Goal: Obtain resource: Download file/media

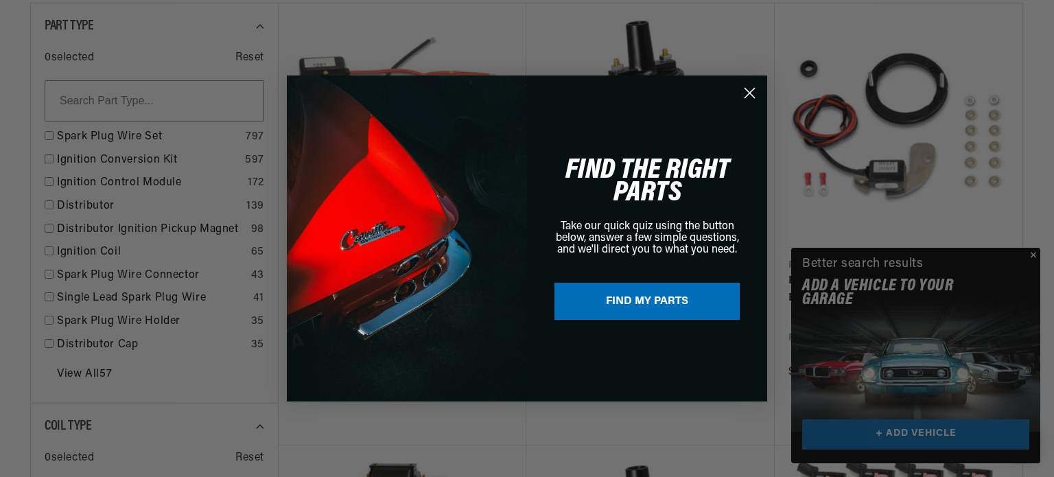
click at [749, 89] on circle "Close dialog" at bounding box center [749, 93] width 23 height 23
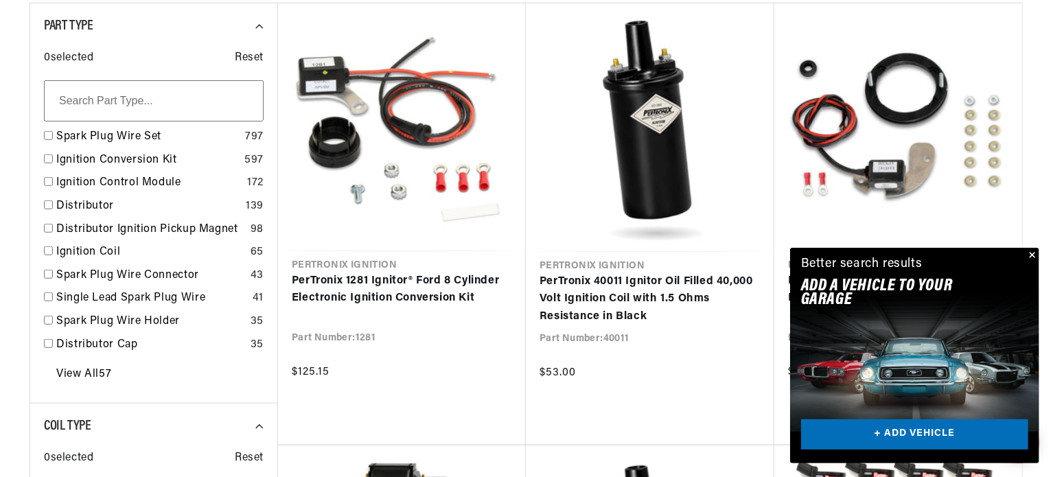
scroll to position [0, 512]
click at [1033, 255] on button "Close" at bounding box center [1031, 256] width 16 height 16
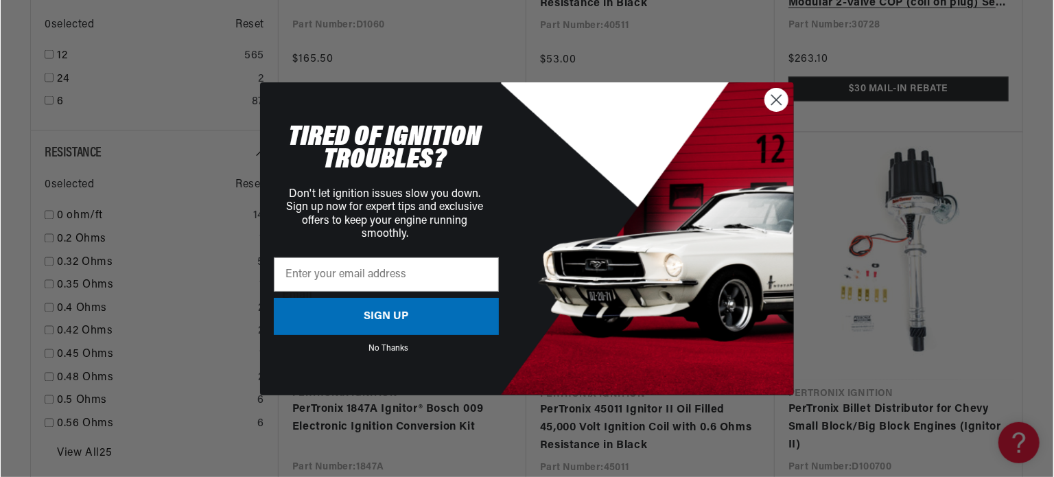
scroll to position [1373, 0]
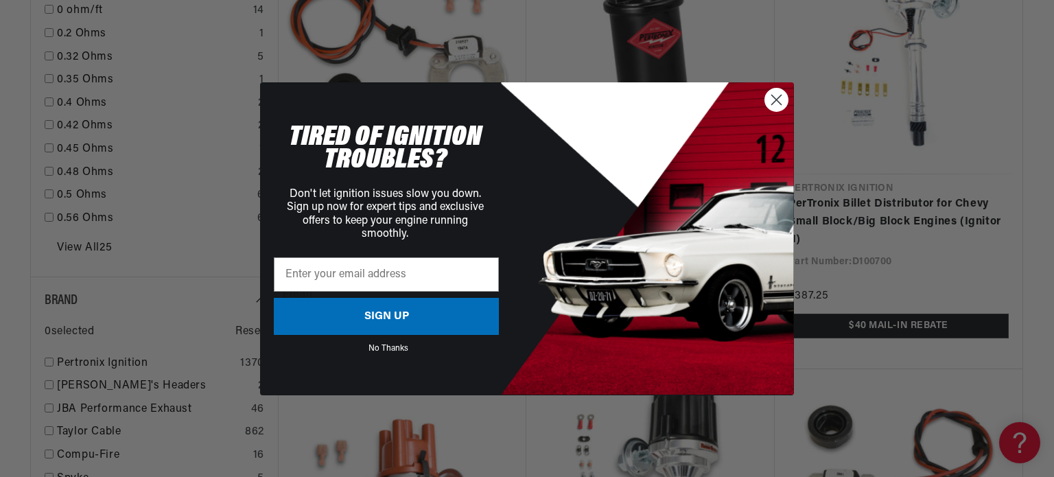
click at [782, 98] on circle "Close dialog" at bounding box center [776, 99] width 23 height 23
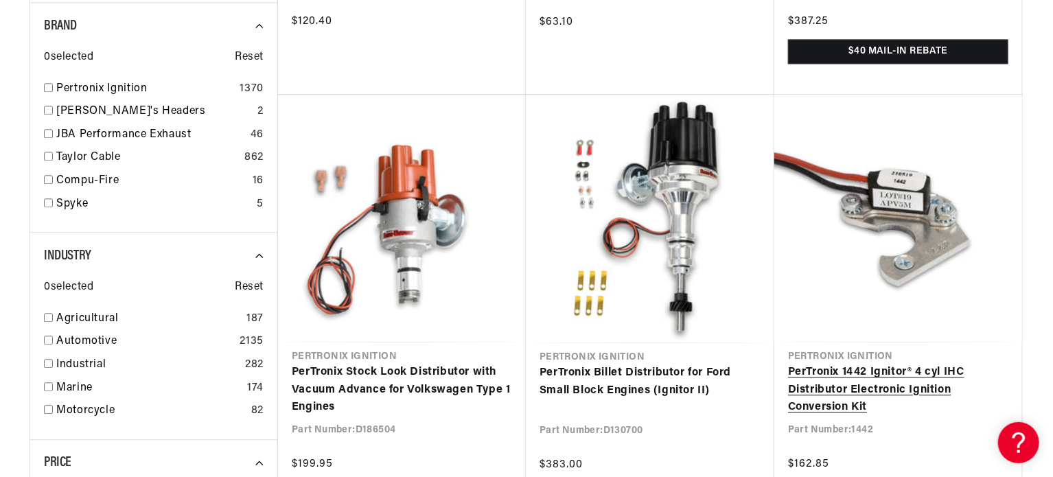
scroll to position [0, 512]
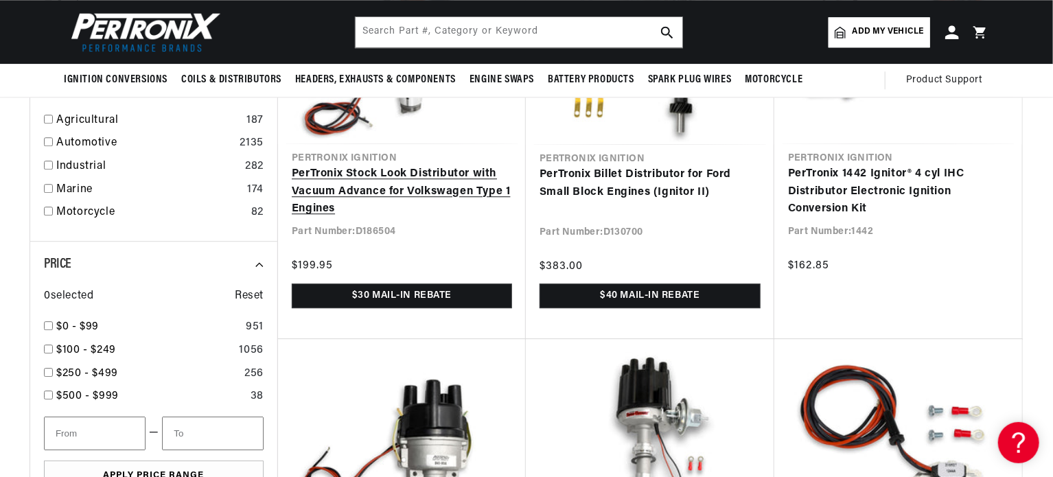
scroll to position [1784, 0]
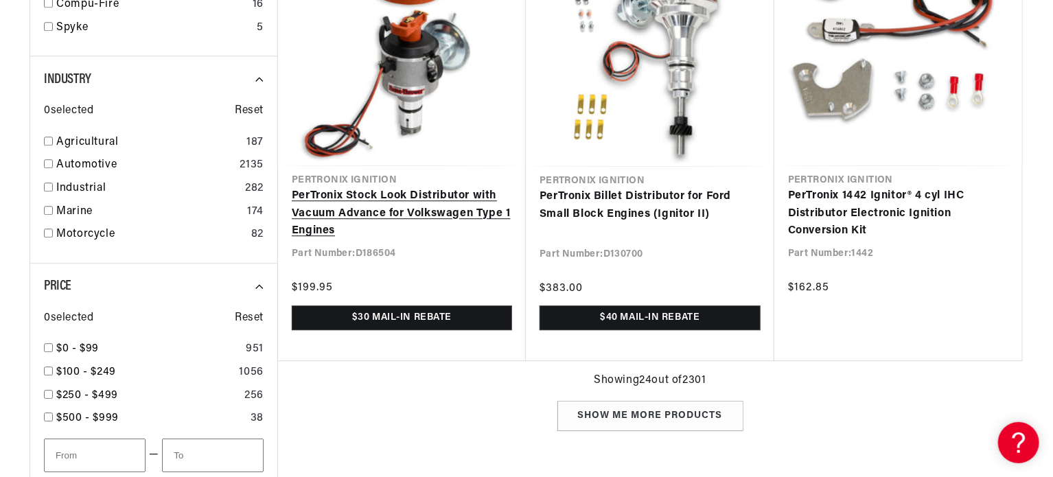
scroll to position [1860, 0]
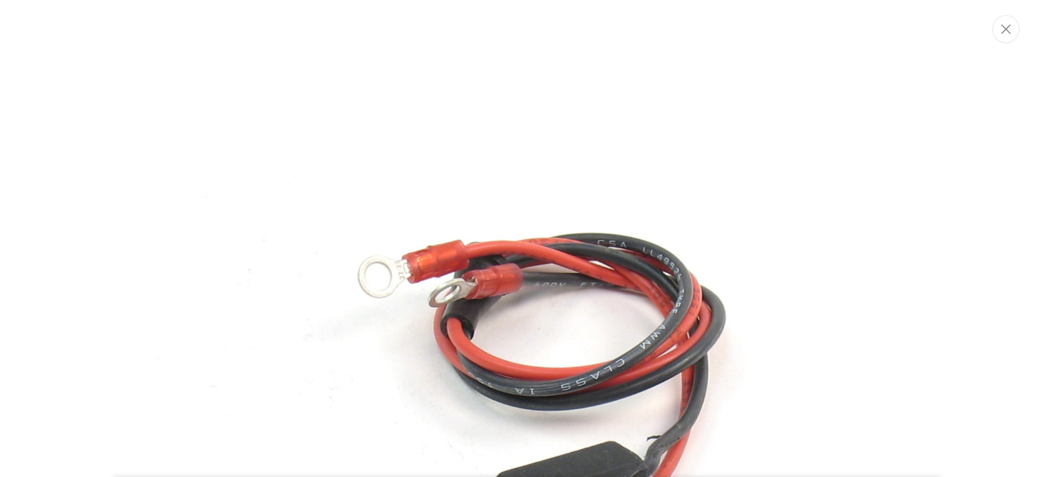
scroll to position [145, 0]
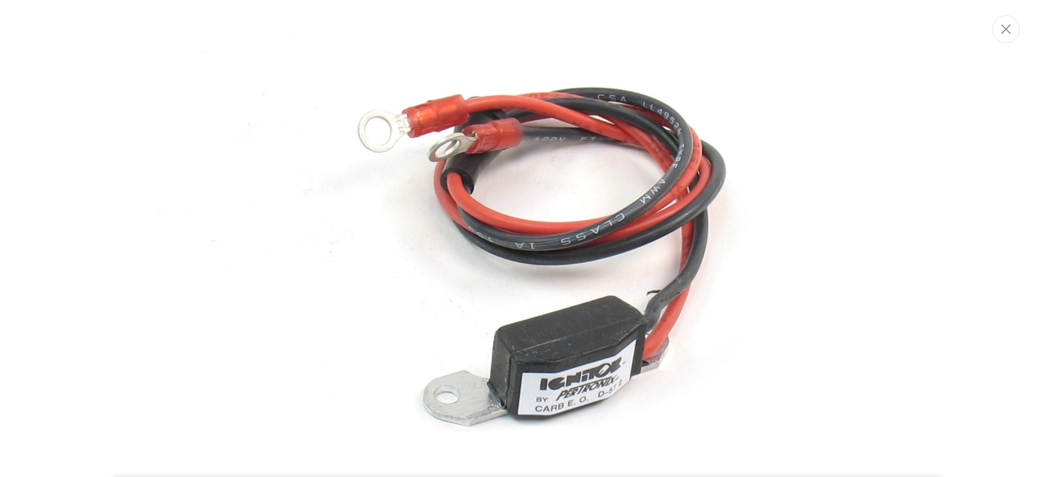
click at [464, 326] on img "Media gallery" at bounding box center [526, 238] width 741 height 741
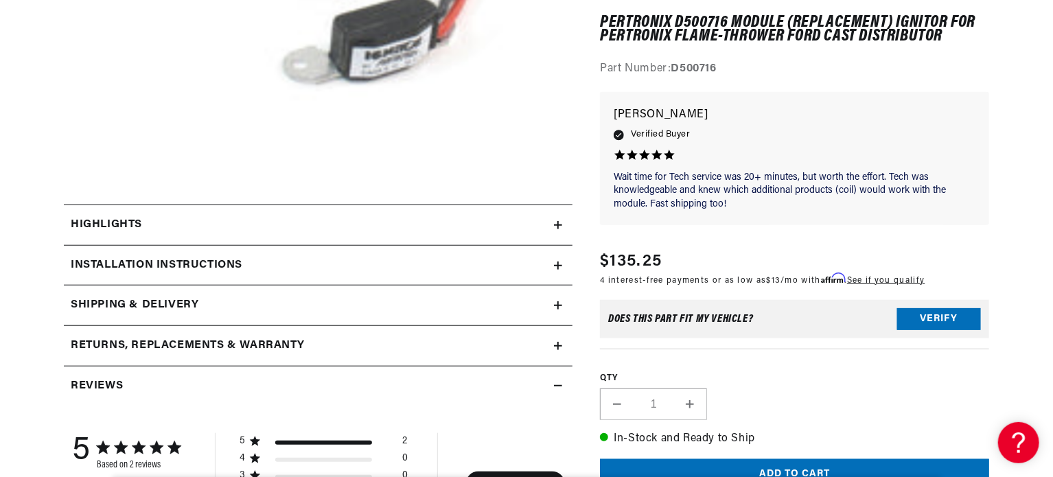
scroll to position [0, 512]
click at [556, 260] on summary "Installation instructions" at bounding box center [318, 266] width 509 height 40
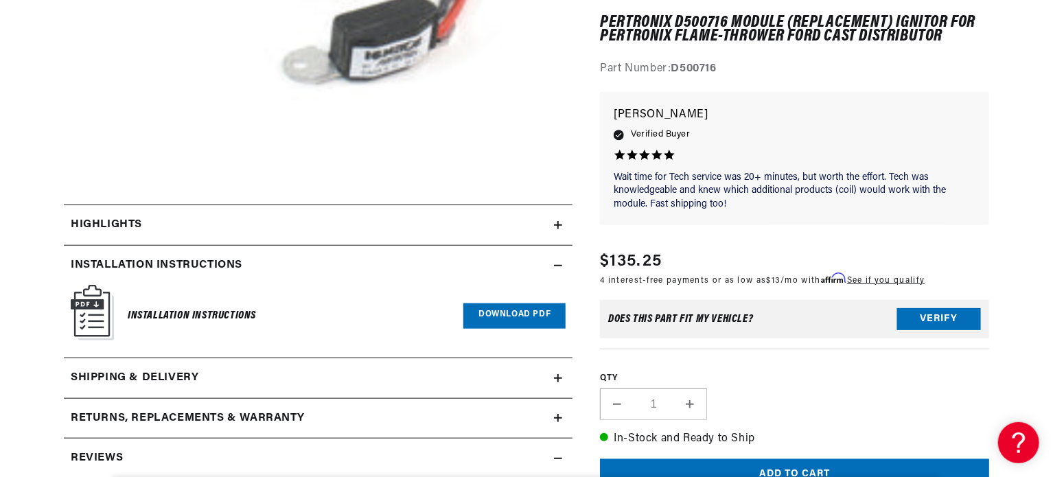
click at [541, 314] on link "Download PDF" at bounding box center [514, 315] width 102 height 25
